Goal: Use online tool/utility: Use online tool/utility

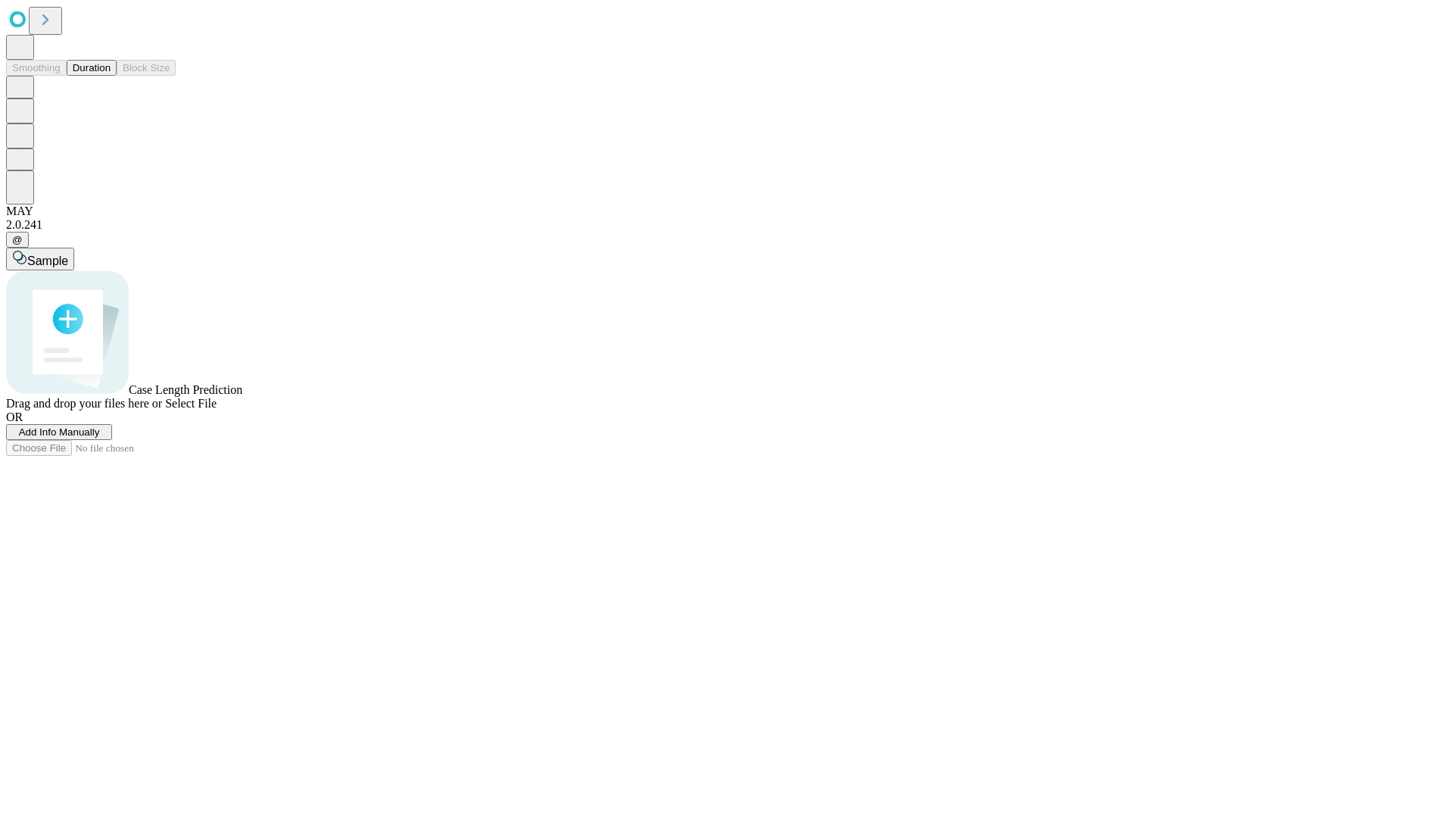
click at [111, 76] on button "Duration" at bounding box center [92, 68] width 50 height 16
click at [100, 438] on span "Add Info Manually" at bounding box center [59, 431] width 81 height 11
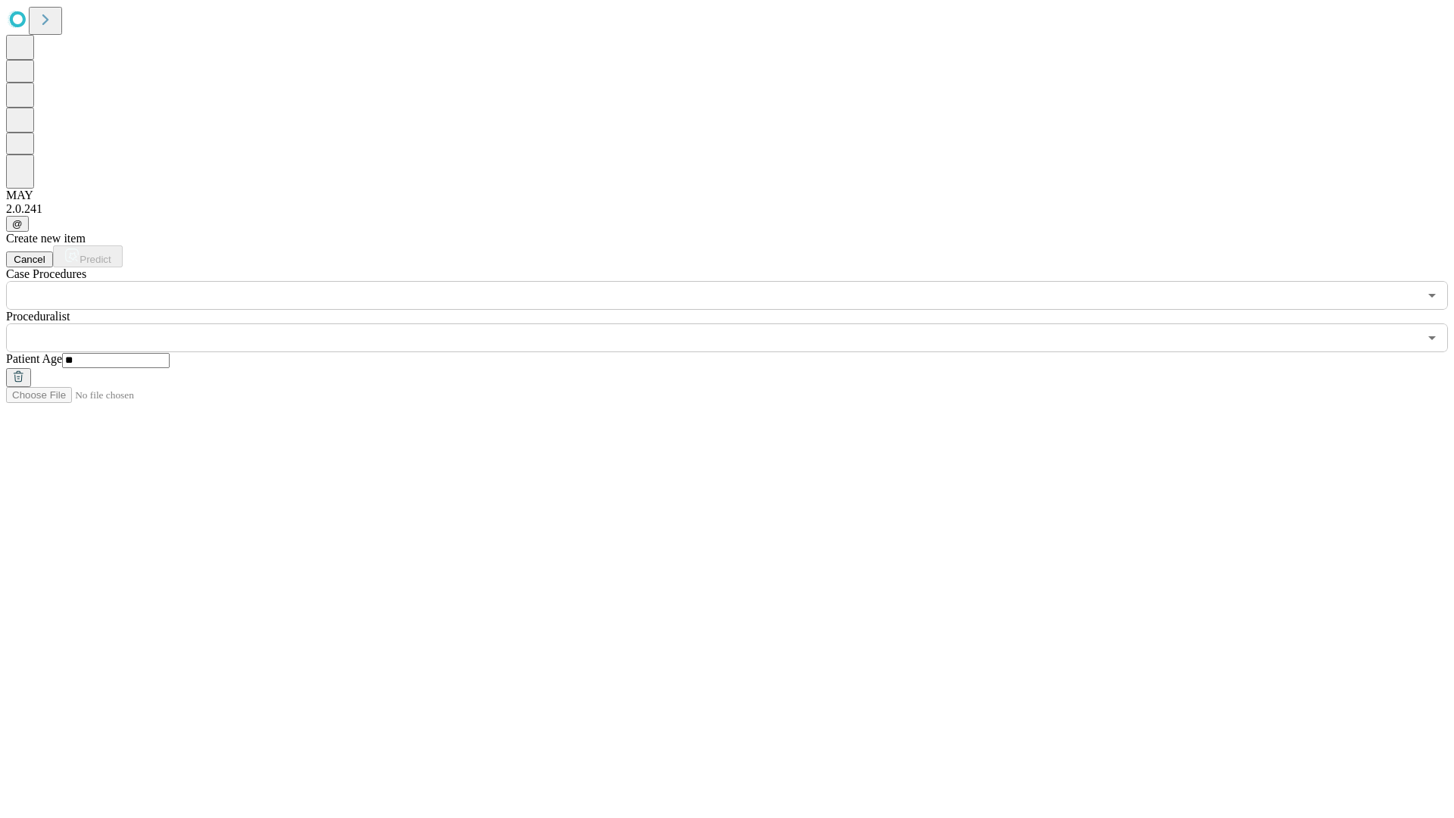
type input "**"
click at [737, 323] on input "text" at bounding box center [712, 337] width 1412 height 29
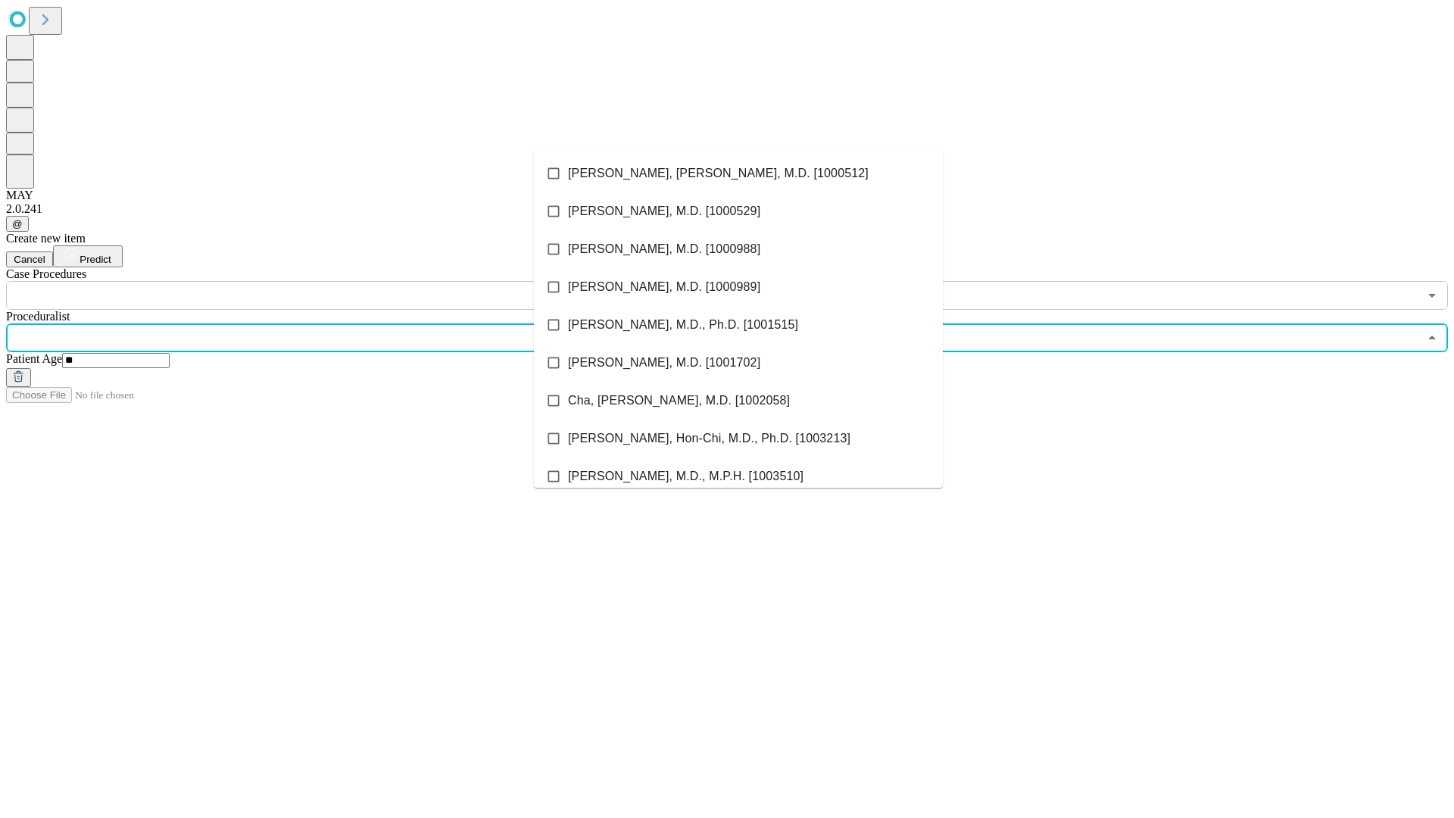
click at [738, 173] on li "[PERSON_NAME], [PERSON_NAME], M.D. [1000512]" at bounding box center [738, 173] width 409 height 38
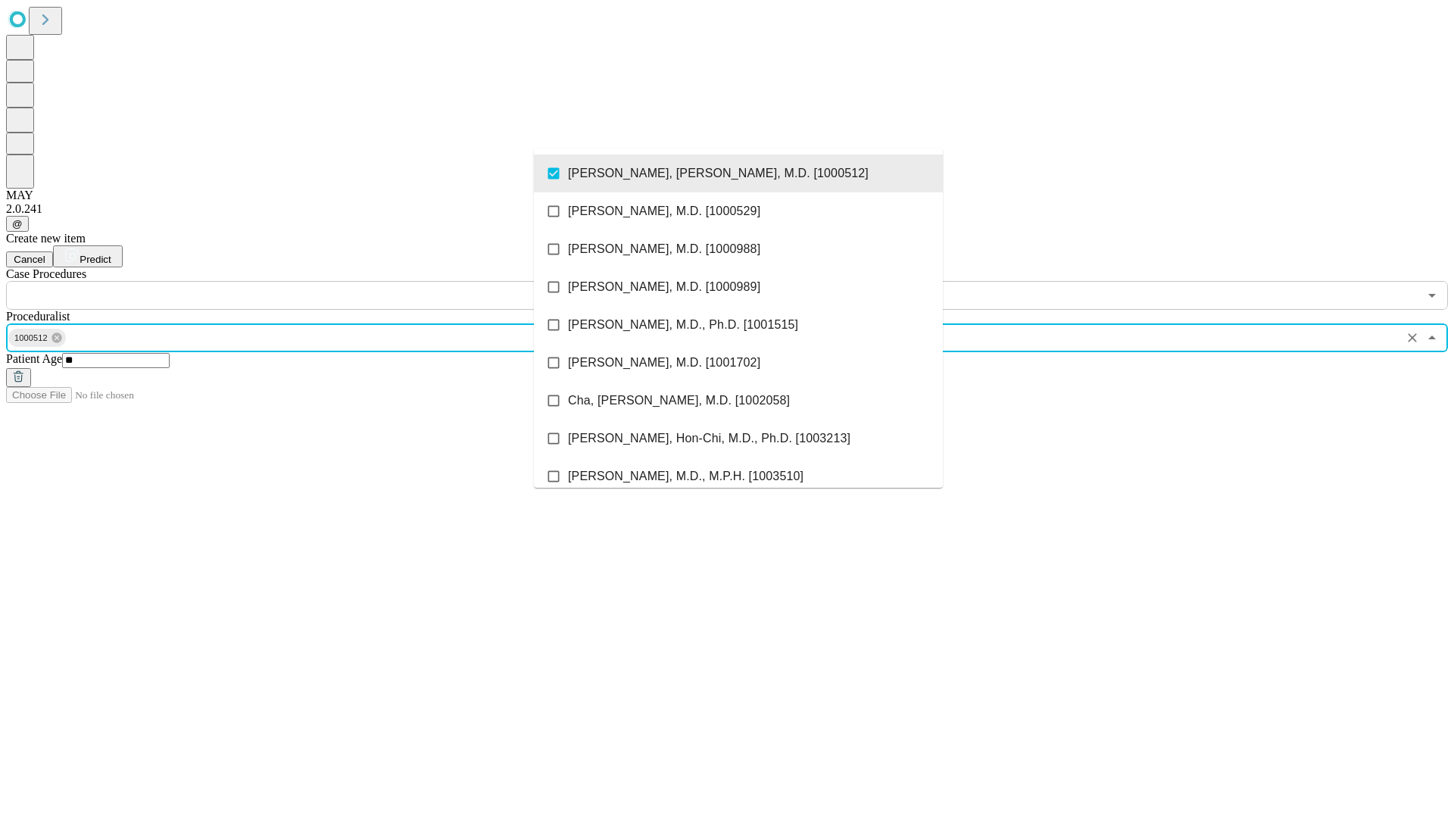
click at [318, 281] on input "text" at bounding box center [712, 295] width 1412 height 29
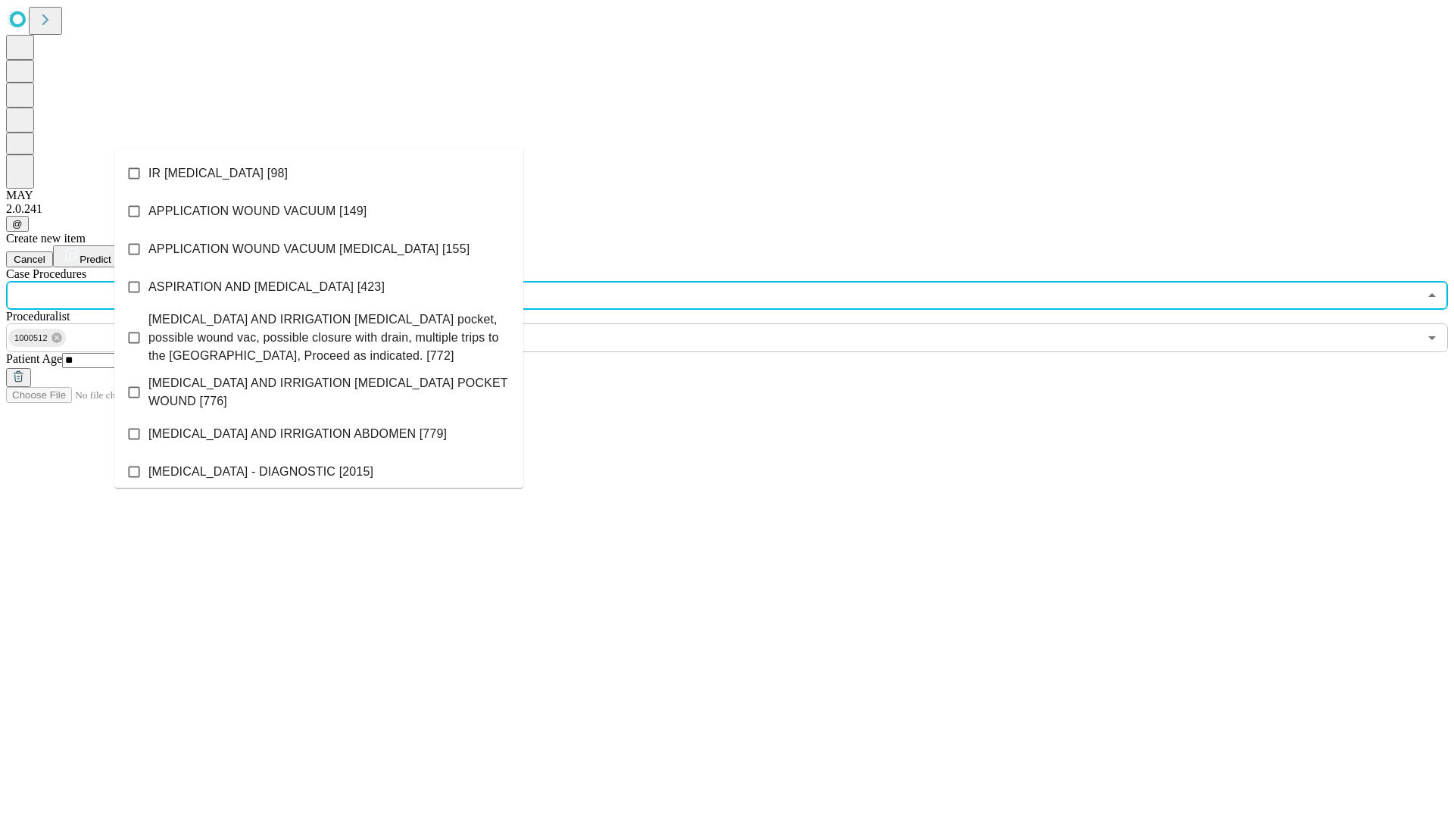
click at [319, 173] on li "IR [MEDICAL_DATA] [98]" at bounding box center [318, 173] width 409 height 38
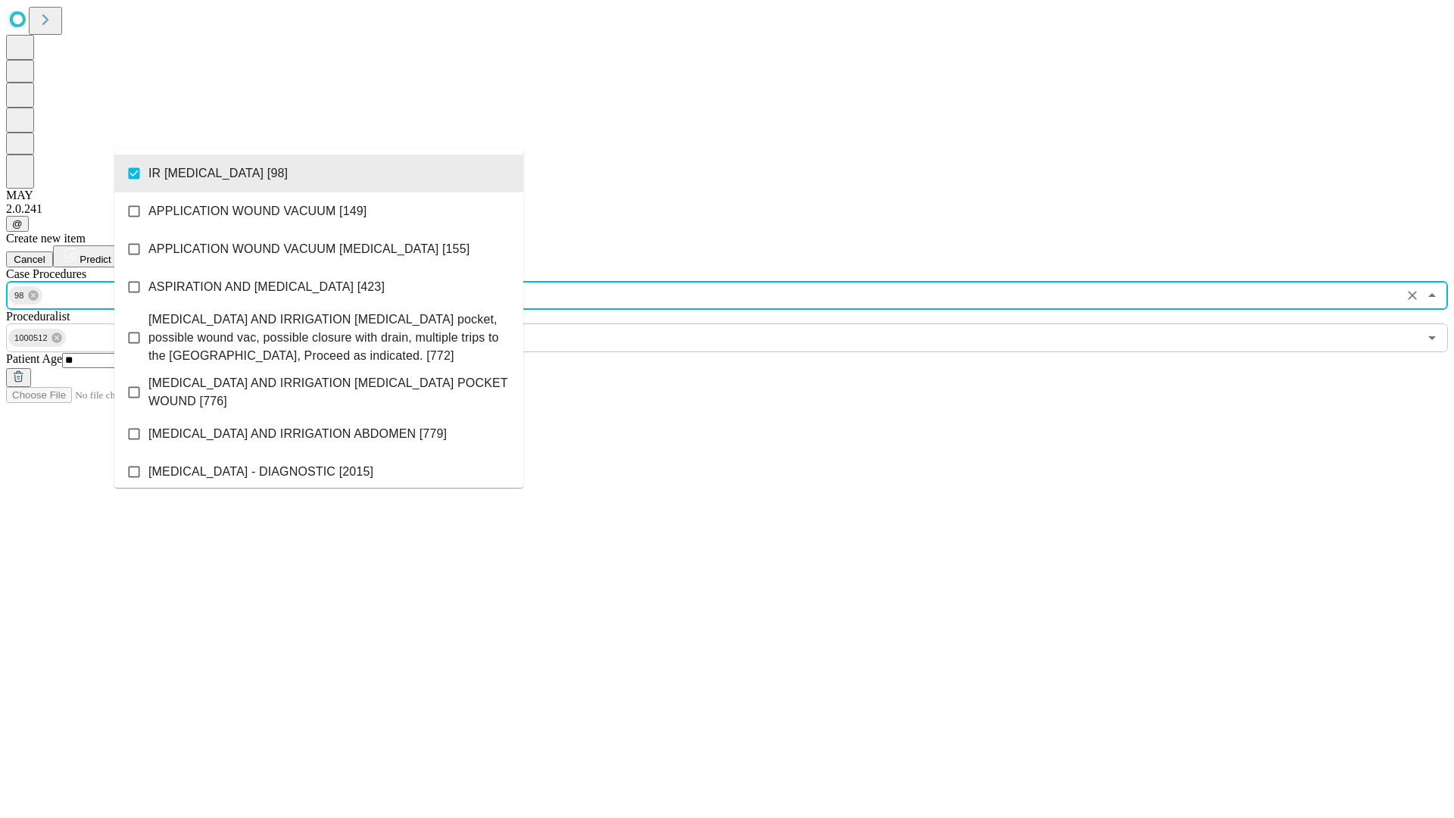
click at [111, 254] on span "Predict" at bounding box center [95, 259] width 31 height 11
